Goal: Task Accomplishment & Management: Use online tool/utility

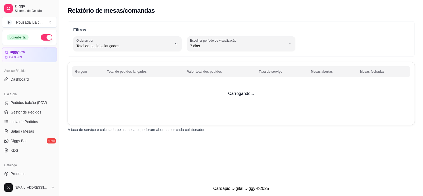
select select "TOTAL_OF_ORDERS"
select select "7"
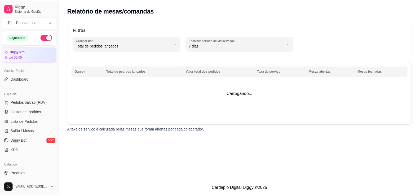
scroll to position [124, 0]
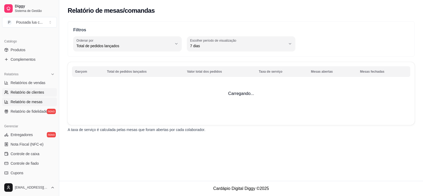
click at [36, 94] on span "Relatório de clientes" at bounding box center [28, 91] width 34 height 5
select select "30"
select select "HIGHEST_TOTAL_SPENT_WITH_ORDERS"
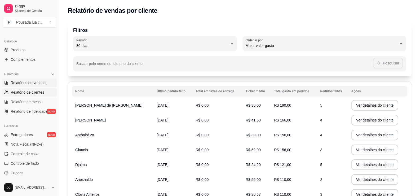
click at [38, 83] on span "Relatórios de vendas" at bounding box center [28, 82] width 35 height 5
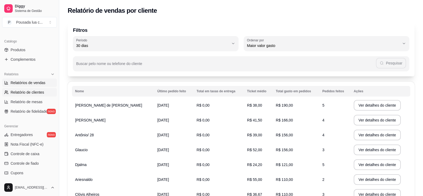
select select "ALL"
select select "0"
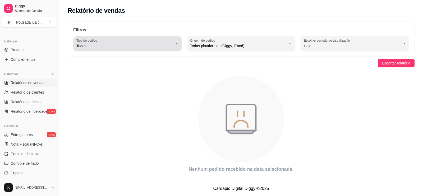
click at [169, 42] on div "Todos" at bounding box center [124, 43] width 96 height 11
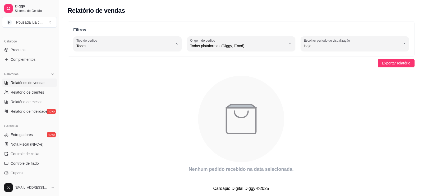
click at [149, 67] on span "Entrega" at bounding box center [125, 67] width 91 height 5
type input "DELIVERY"
select select "DELIVERY"
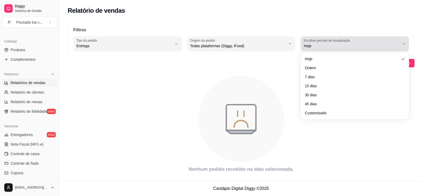
click at [397, 47] on span "Hoje" at bounding box center [352, 45] width 96 height 5
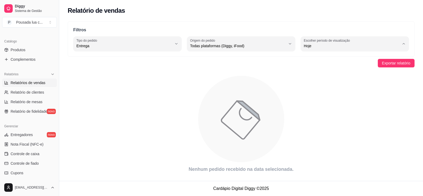
click at [375, 70] on span "Ontem" at bounding box center [352, 67] width 91 height 5
type input "1"
select select "1"
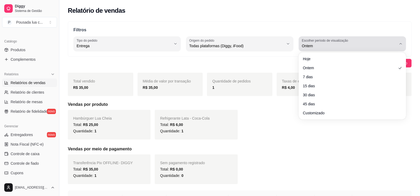
click at [402, 43] on icon "button" at bounding box center [400, 44] width 4 height 4
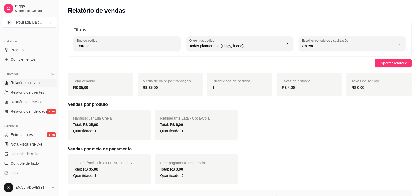
click at [337, 102] on span "45 dias" at bounding box center [349, 101] width 90 height 5
type input "45"
select select "45"
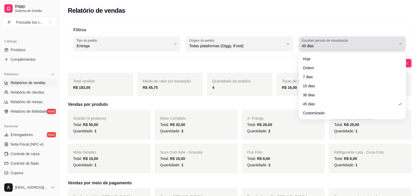
click at [401, 40] on button "Escolher período de visualização 45 dias" at bounding box center [351, 43] width 107 height 15
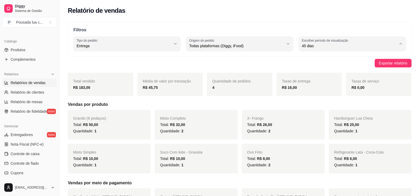
click at [331, 112] on span "Customizado" at bounding box center [349, 110] width 90 height 5
type input "-1"
select select "-1"
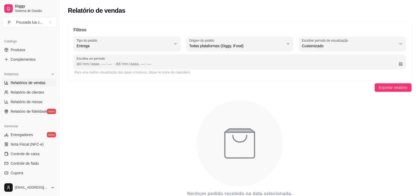
scroll to position [5, 0]
click at [396, 66] on div "dd / mm / aaaa , –– : –– - dd / mm / aaaa , –– : ––" at bounding box center [239, 64] width 326 height 6
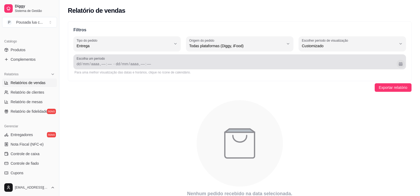
click at [401, 64] on button "Calendário" at bounding box center [400, 64] width 8 height 8
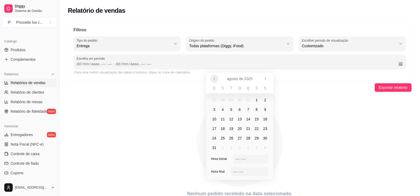
click at [214, 78] on icon "Anterior" at bounding box center [214, 78] width 4 height 4
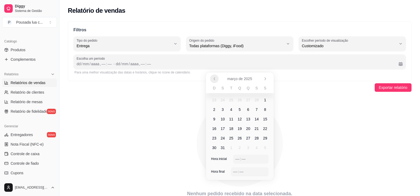
click at [214, 78] on icon "Anterior" at bounding box center [214, 78] width 4 height 4
click at [238, 97] on span "1" at bounding box center [239, 100] width 8 height 8
click at [238, 148] on div "––" at bounding box center [237, 148] width 5 height 5
click at [233, 162] on div "––" at bounding box center [234, 161] width 5 height 5
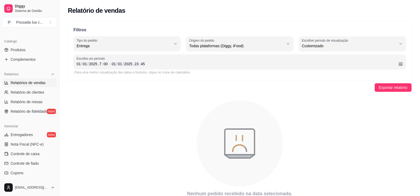
click at [305, 155] on icon "animation" at bounding box center [239, 143] width 343 height 93
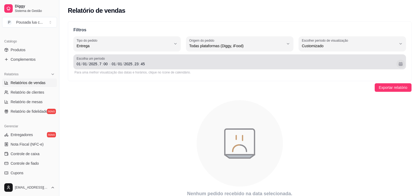
click at [403, 66] on button "Calendário" at bounding box center [400, 64] width 8 height 8
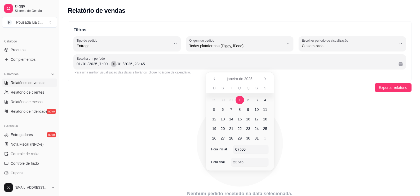
click at [115, 63] on div "01" at bounding box center [113, 63] width 5 height 5
click at [264, 77] on icon "Próximo" at bounding box center [265, 78] width 4 height 4
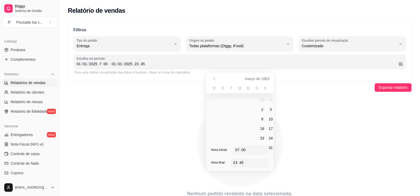
click at [264, 77] on icon "Próximo" at bounding box center [265, 78] width 4 height 4
click at [264, 77] on div "junho de 2025" at bounding box center [240, 78] width 68 height 13
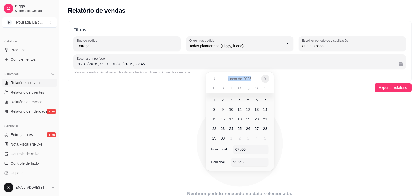
click at [264, 77] on icon "Próximo" at bounding box center [265, 78] width 4 height 4
click at [258, 118] on span "15" at bounding box center [256, 118] width 4 height 5
click at [78, 64] on div "15" at bounding box center [78, 63] width 5 height 5
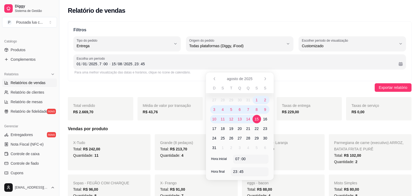
click at [108, 83] on div "Exportar relatório" at bounding box center [239, 87] width 343 height 8
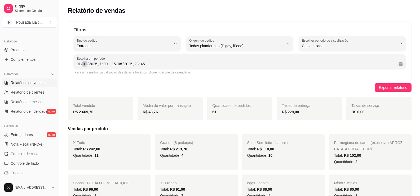
click at [85, 63] on div "01" at bounding box center [84, 63] width 5 height 5
click at [85, 62] on div "03" at bounding box center [84, 63] width 5 height 5
